Goal: Obtain resource: Download file/media

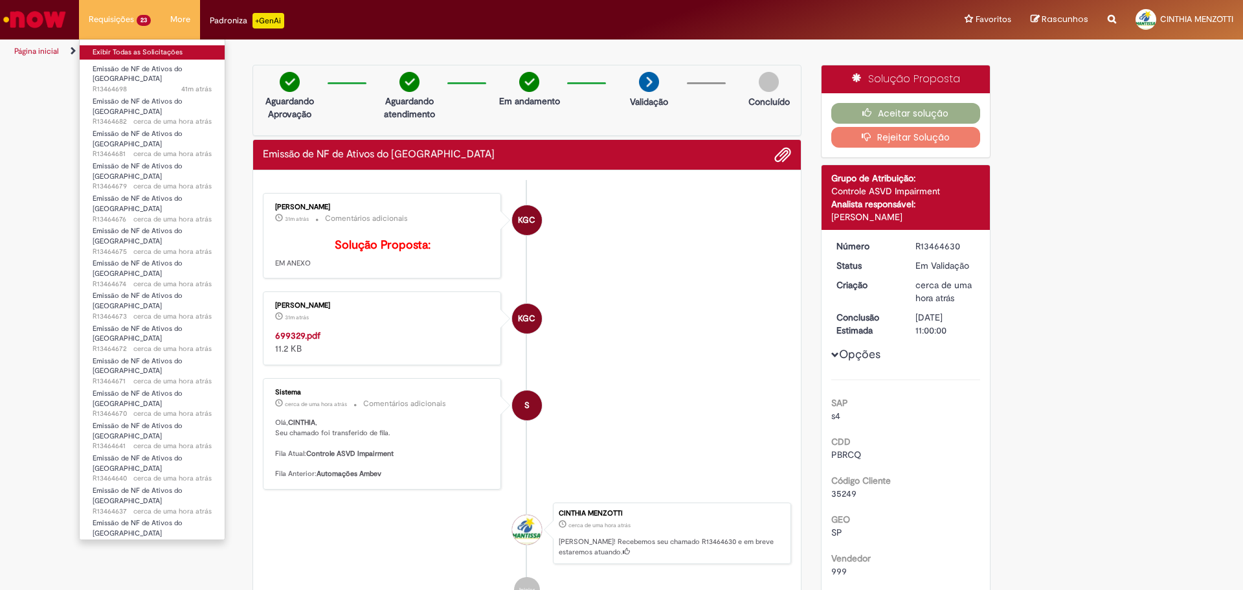
click at [146, 47] on link "Exibir Todas as Solicitações" at bounding box center [152, 52] width 145 height 14
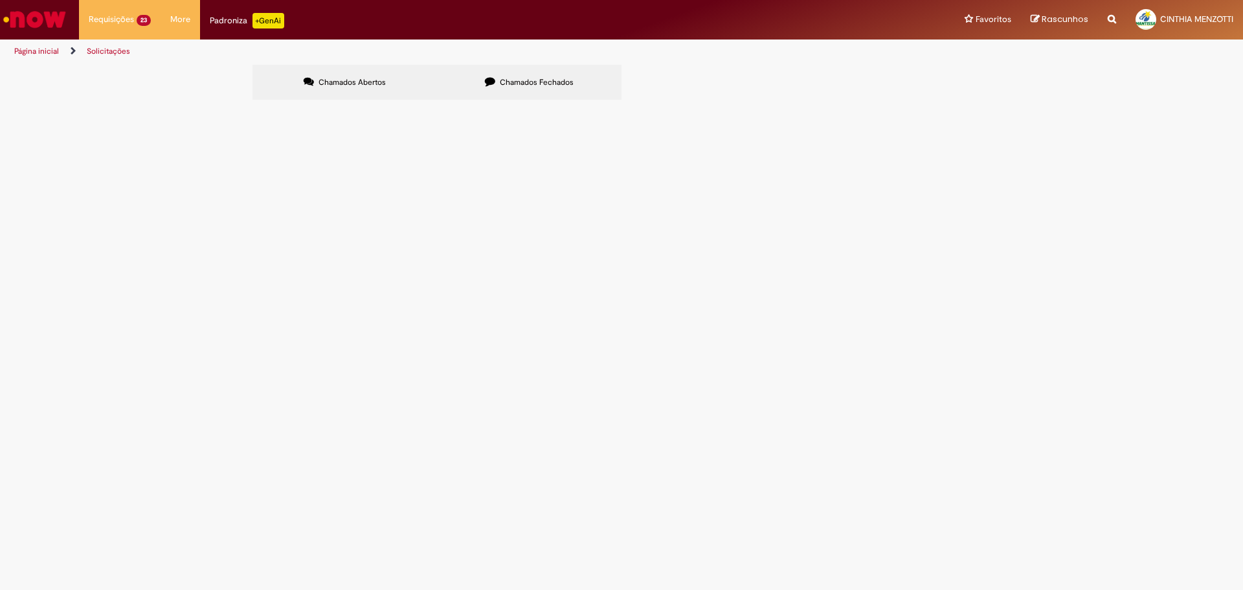
scroll to position [194, 0]
click at [0, 0] on span "6101992644" at bounding box center [0, 0] width 0 height 0
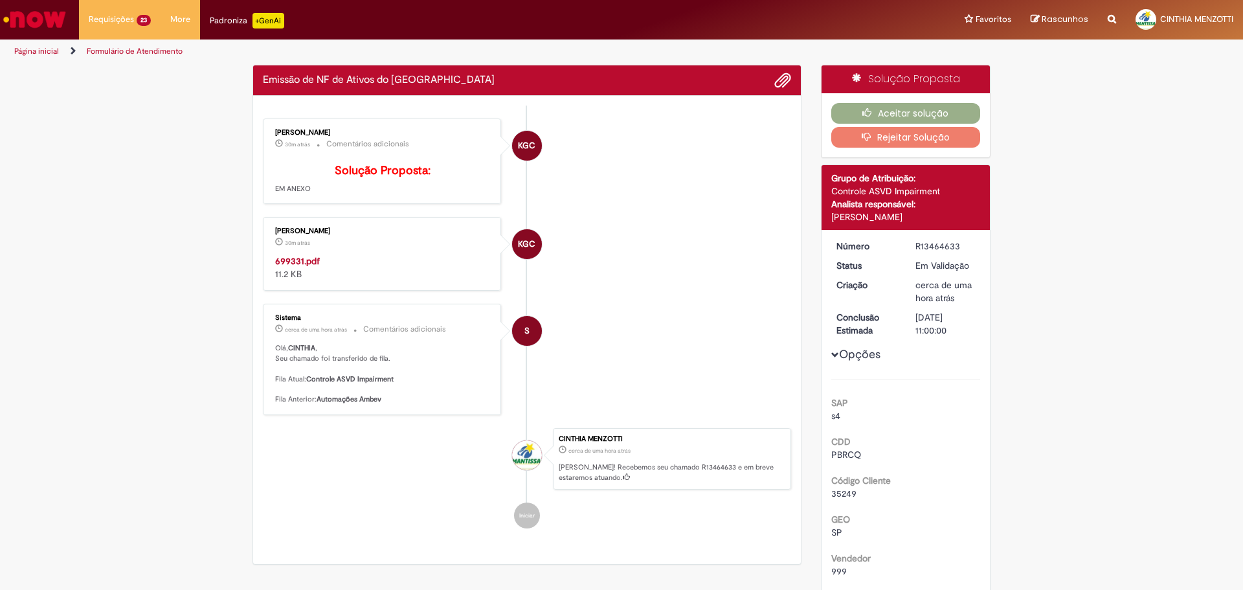
click at [291, 267] on strong "699331.pdf" at bounding box center [297, 261] width 45 height 12
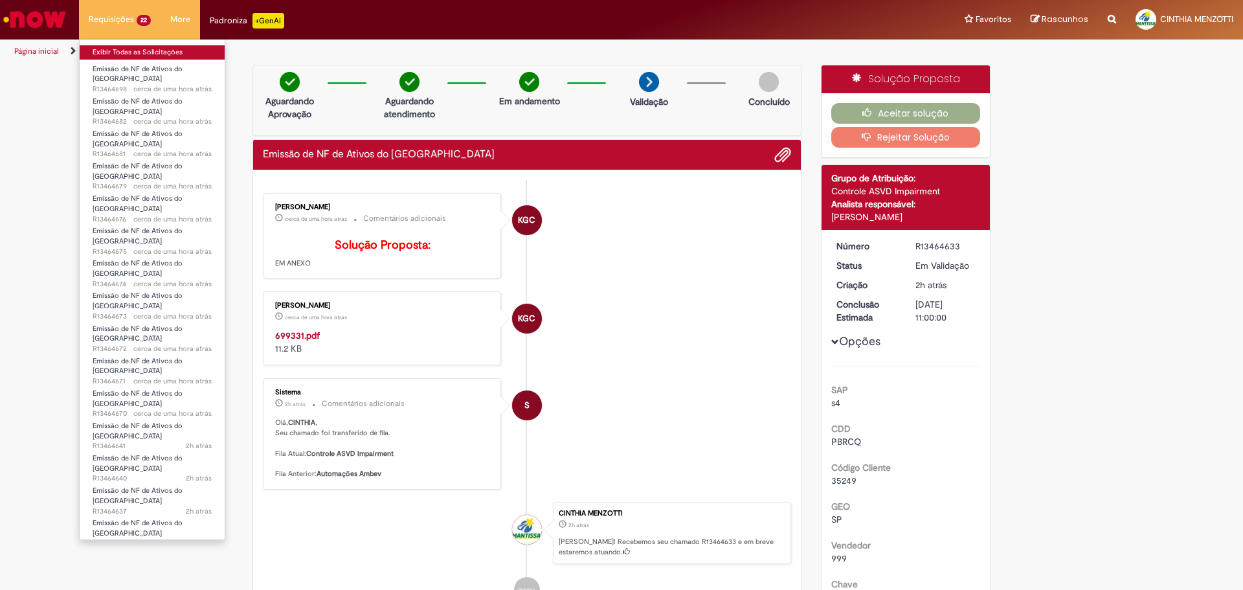
click at [116, 49] on link "Exibir Todas as Solicitações" at bounding box center [152, 52] width 145 height 14
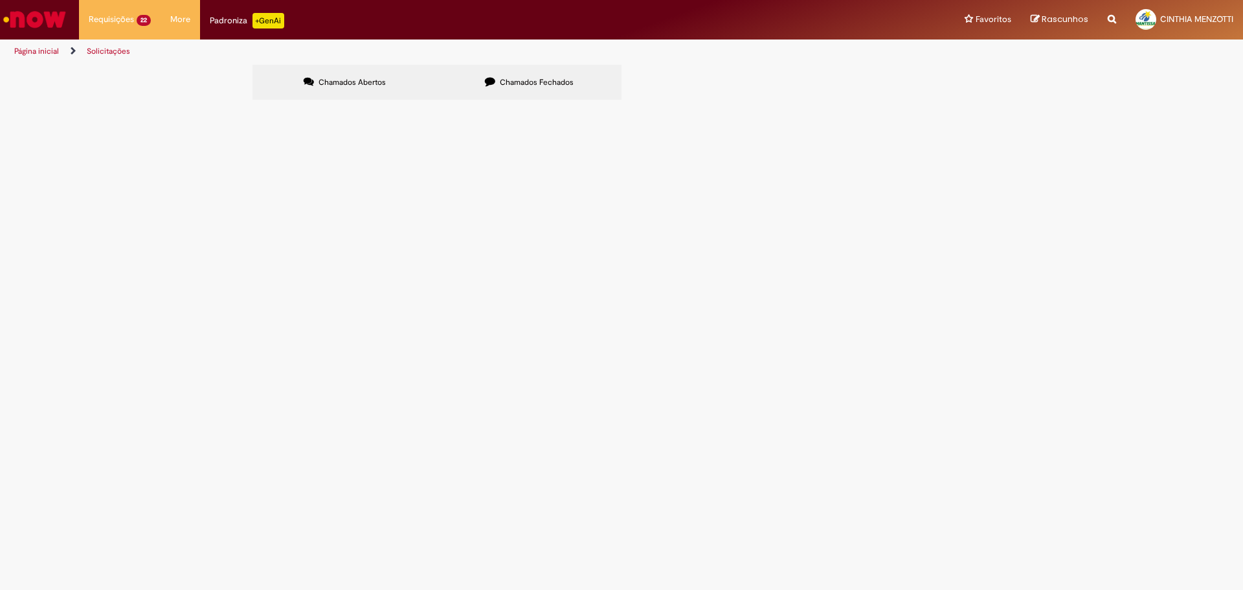
click at [504, 81] on span "Chamados Fechados" at bounding box center [537, 82] width 74 height 10
click at [324, 91] on label "Chamados Abertos" at bounding box center [344, 82] width 184 height 35
click at [0, 0] on span "6101993472" at bounding box center [0, 0] width 0 height 0
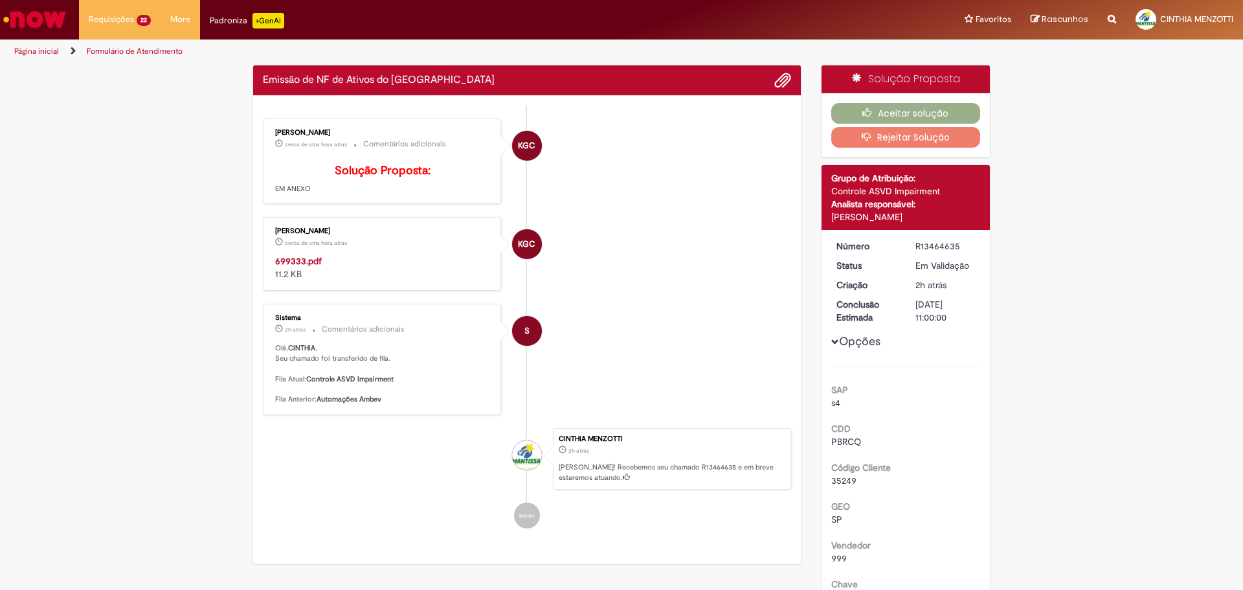
click at [295, 267] on strong "699333.pdf" at bounding box center [298, 261] width 47 height 12
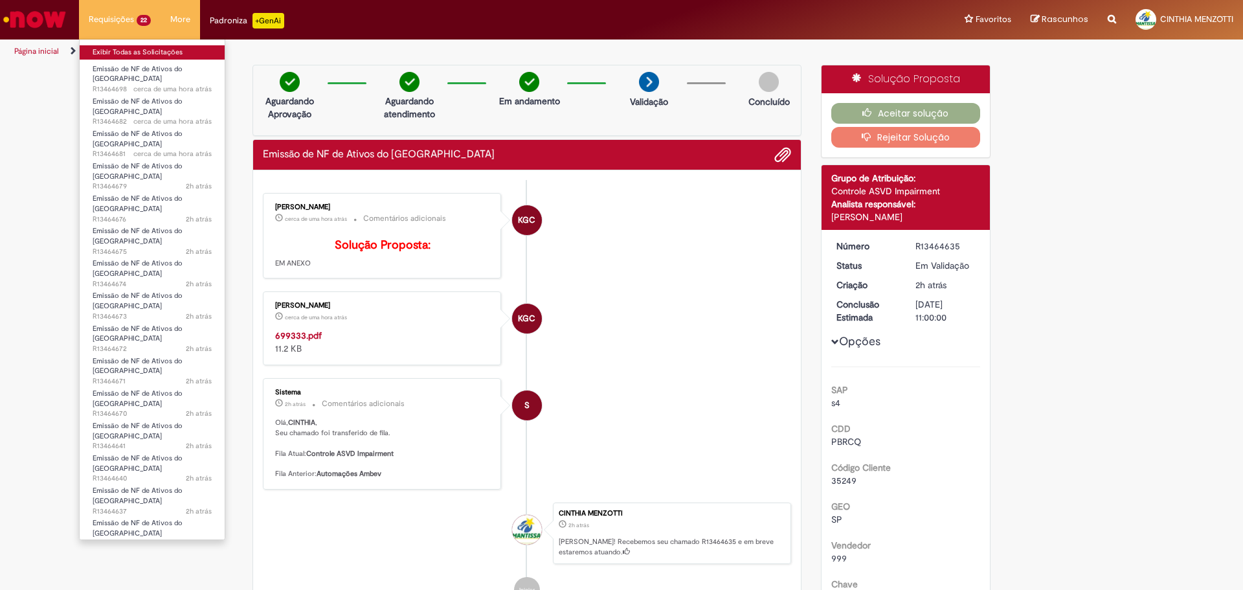
click at [133, 54] on link "Exibir Todas as Solicitações" at bounding box center [152, 52] width 145 height 14
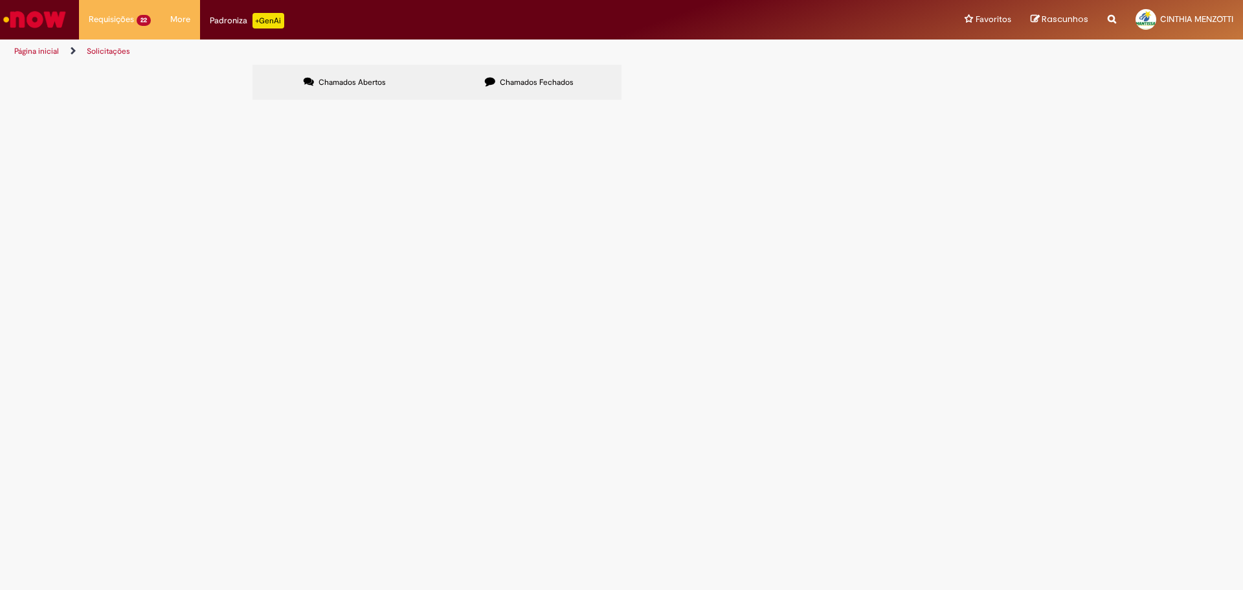
scroll to position [65, 0]
click at [0, 0] on span "6101992643" at bounding box center [0, 0] width 0 height 0
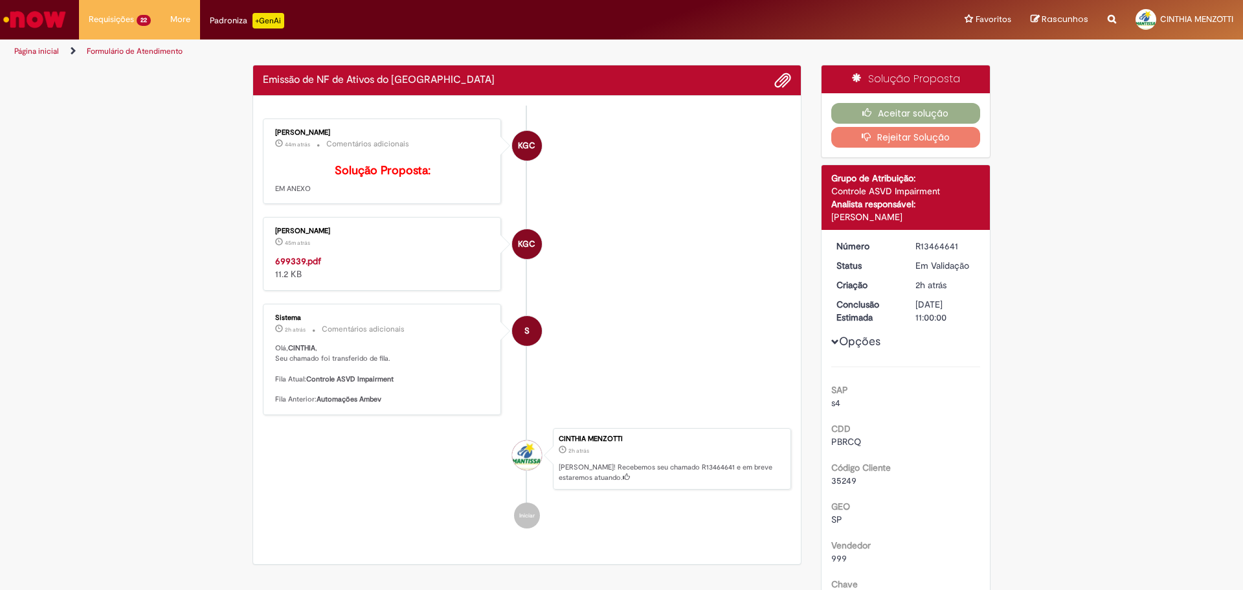
click at [291, 267] on strong "699339.pdf" at bounding box center [298, 261] width 46 height 12
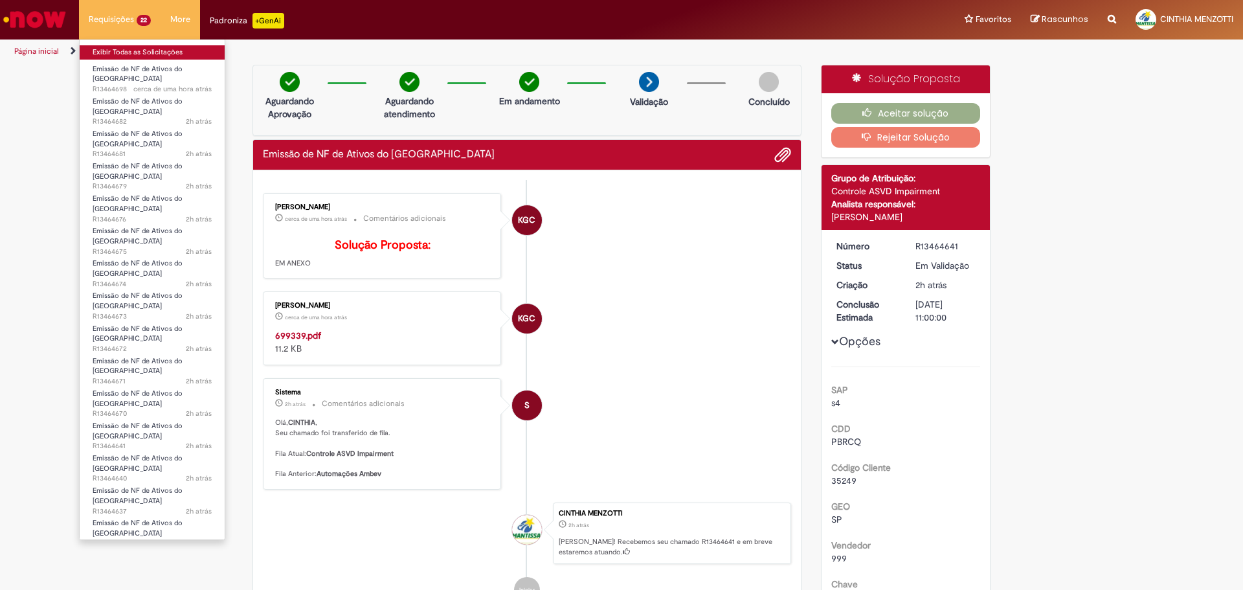
click at [128, 52] on link "Exibir Todas as Solicitações" at bounding box center [152, 52] width 145 height 14
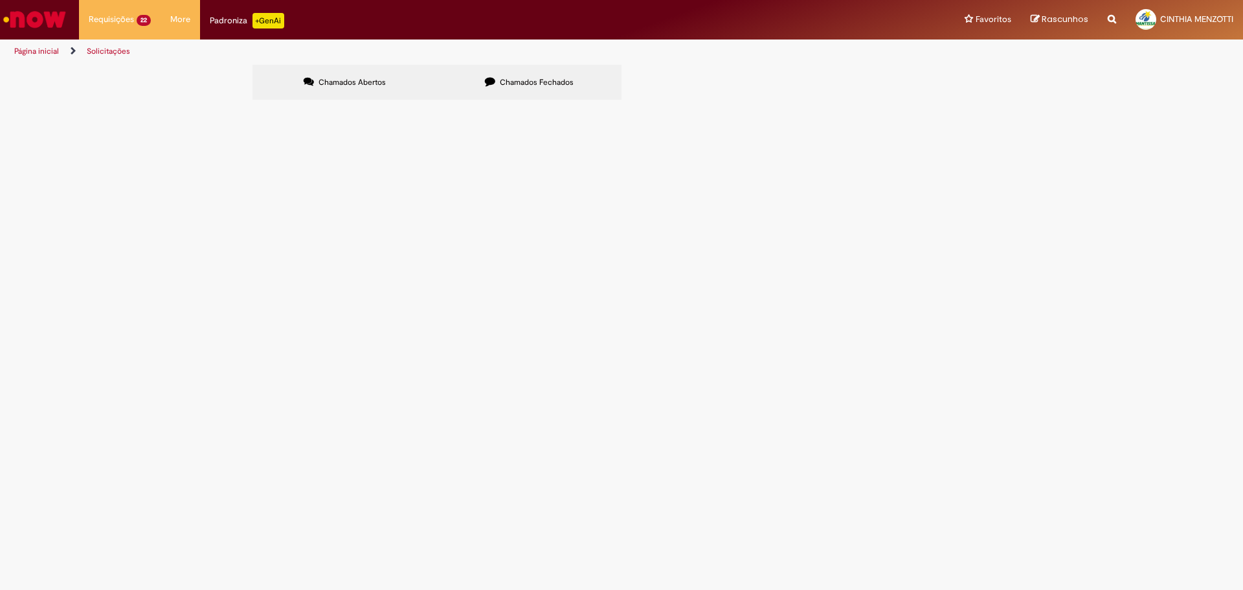
scroll to position [194, 0]
click at [0, 0] on span "6101992646" at bounding box center [0, 0] width 0 height 0
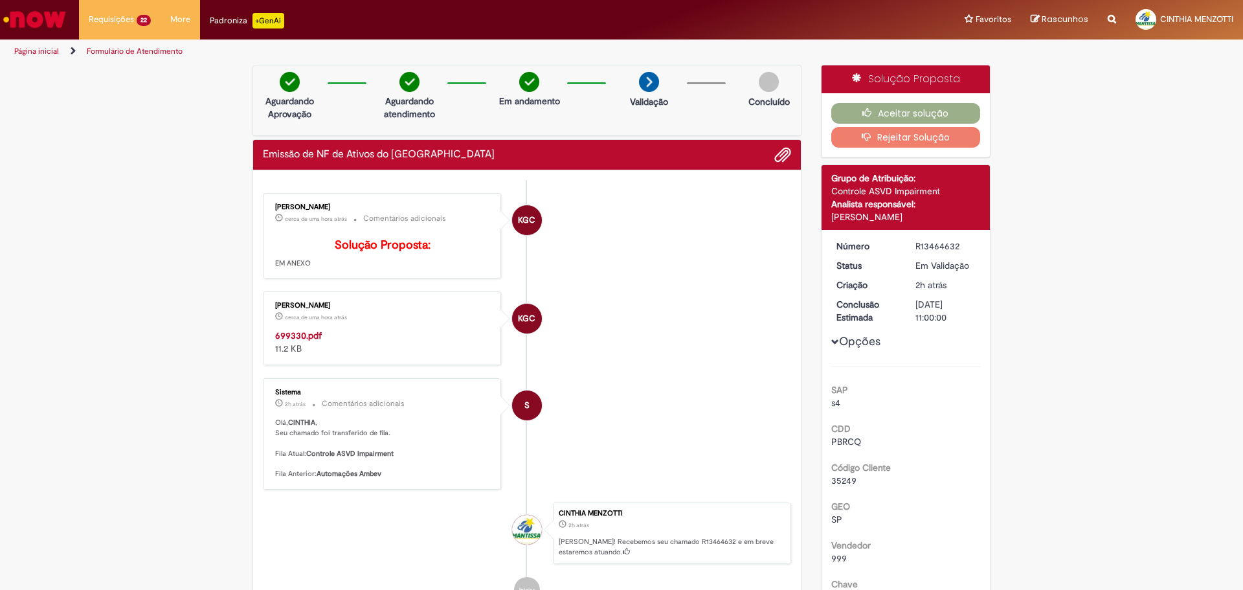
click at [294, 269] on p "Solução Proposta: EM ANEXO" at bounding box center [383, 254] width 216 height 30
click at [291, 341] on strong "699330.pdf" at bounding box center [298, 335] width 47 height 12
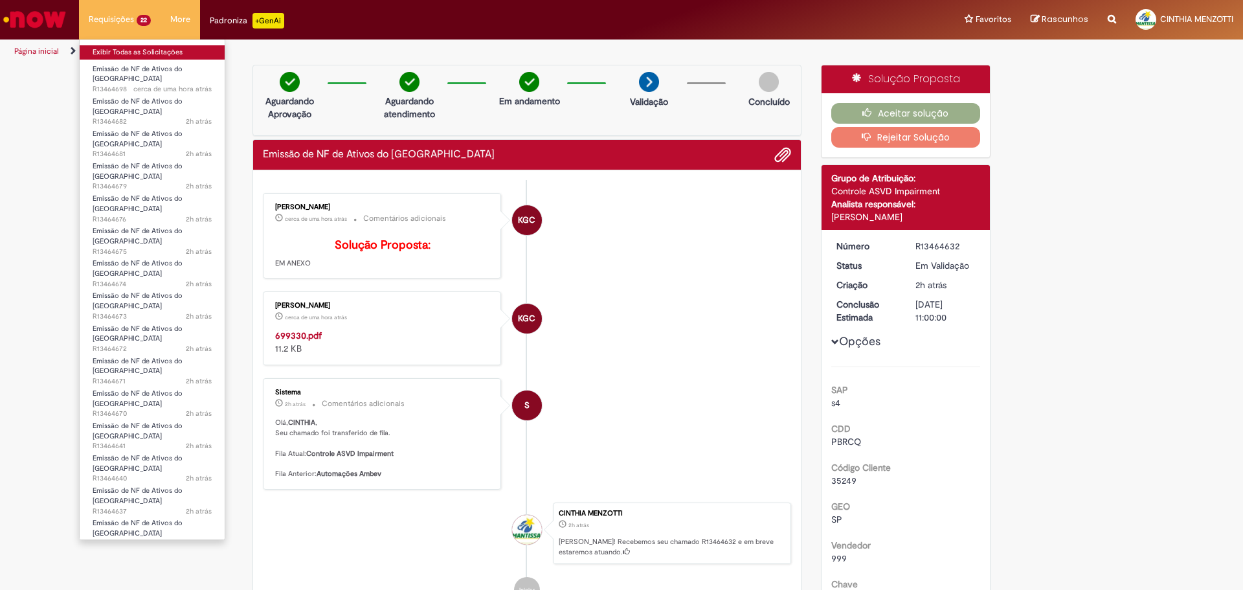
click at [128, 50] on link "Exibir Todas as Solicitações" at bounding box center [152, 52] width 145 height 14
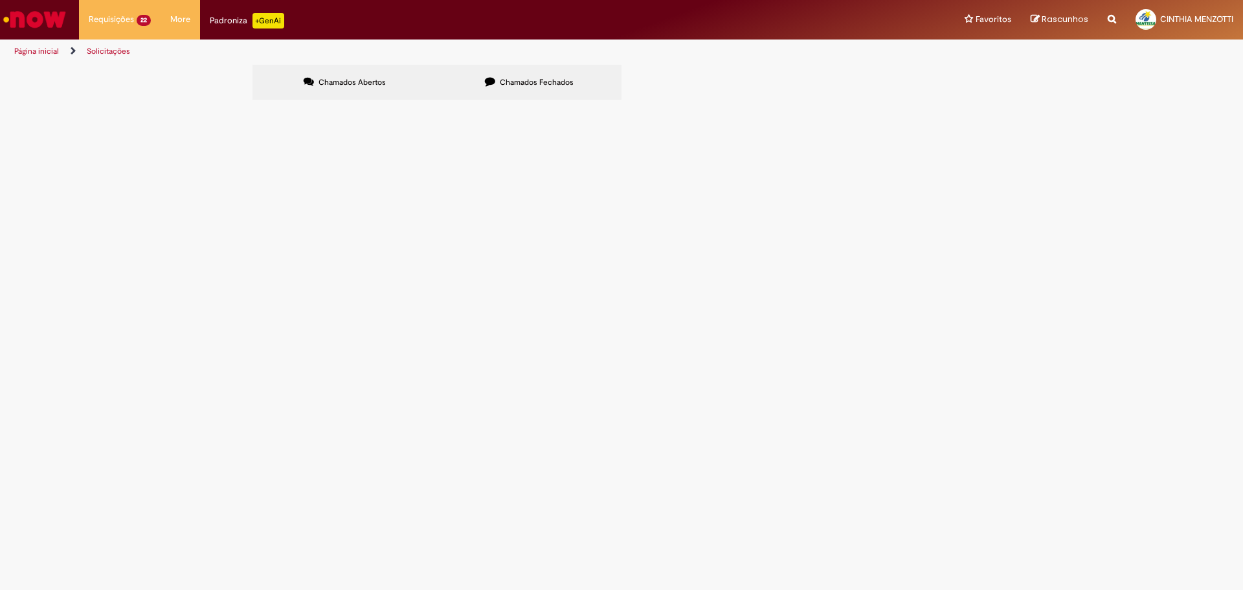
click at [464, 79] on label "Chamados Fechados" at bounding box center [529, 82] width 184 height 35
click at [0, 0] on span "6101993437" at bounding box center [0, 0] width 0 height 0
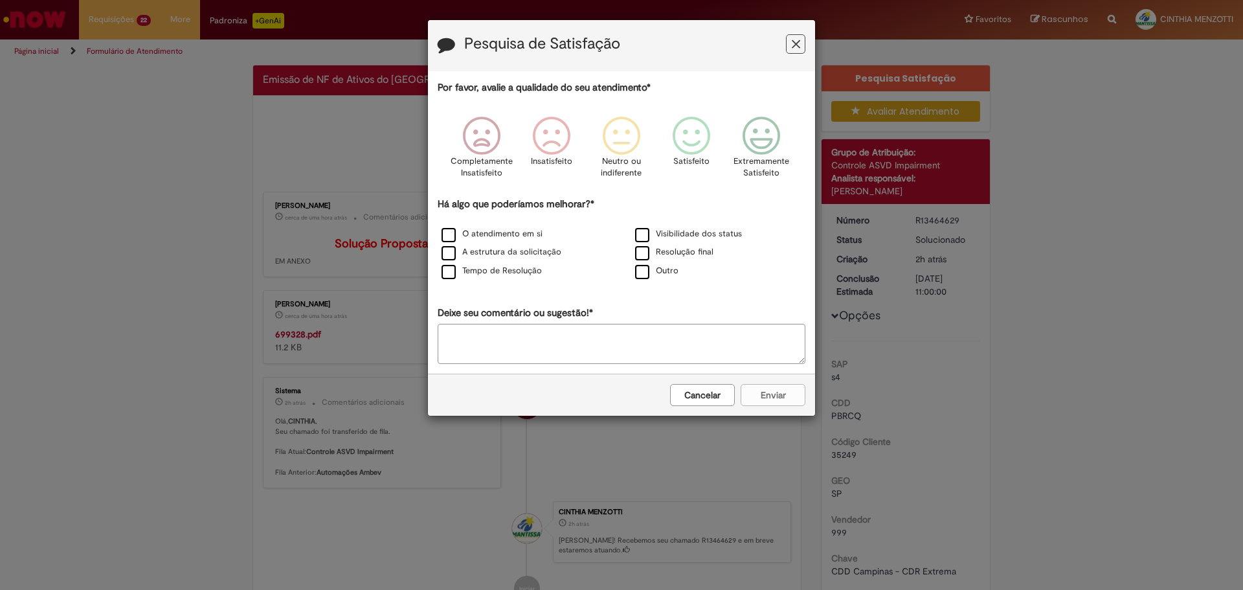
click at [675, 396] on button "Cancelar" at bounding box center [702, 395] width 65 height 22
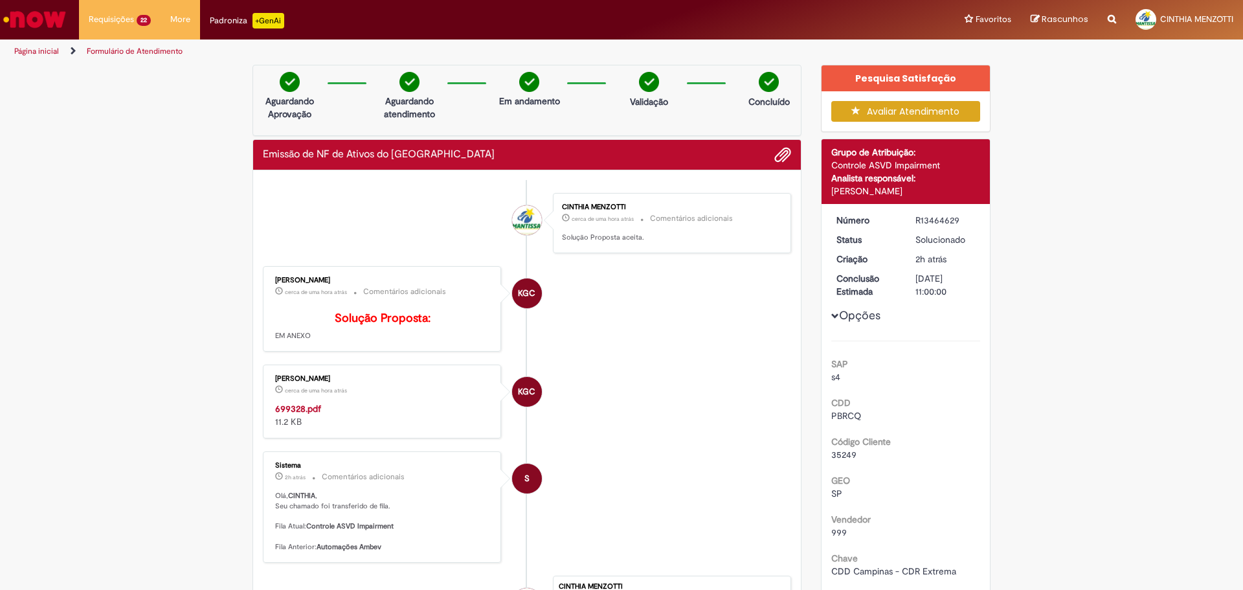
click at [285, 414] on strong "699328.pdf" at bounding box center [298, 409] width 46 height 12
